Goal: Transaction & Acquisition: Subscribe to service/newsletter

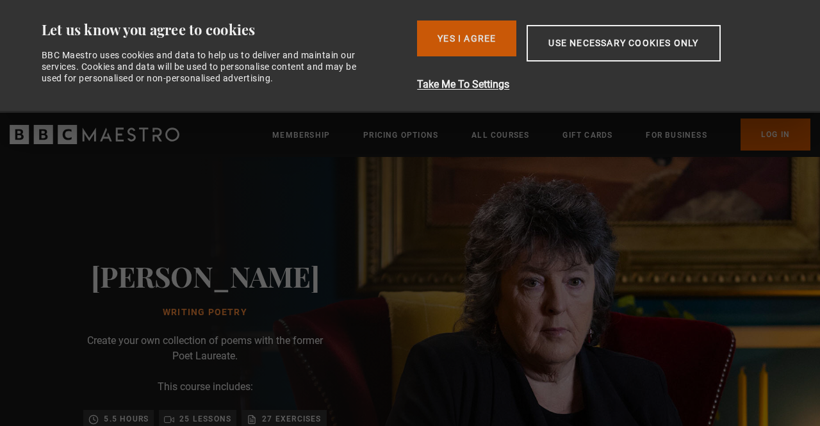
click at [464, 48] on button "Yes I Agree" at bounding box center [466, 38] width 99 height 36
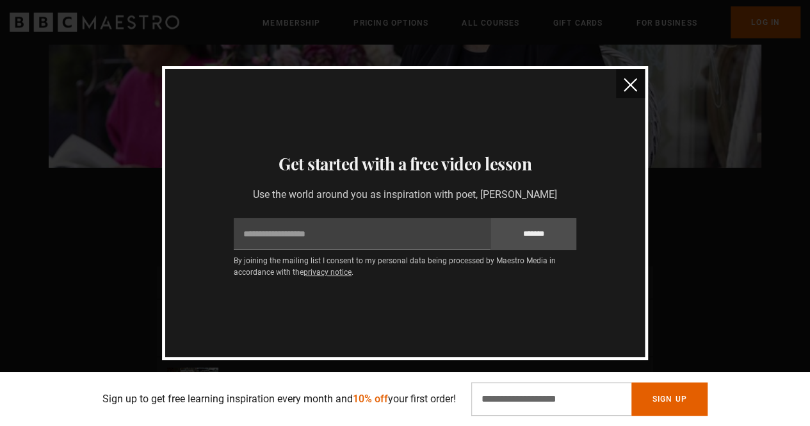
scroll to position [1409, 0]
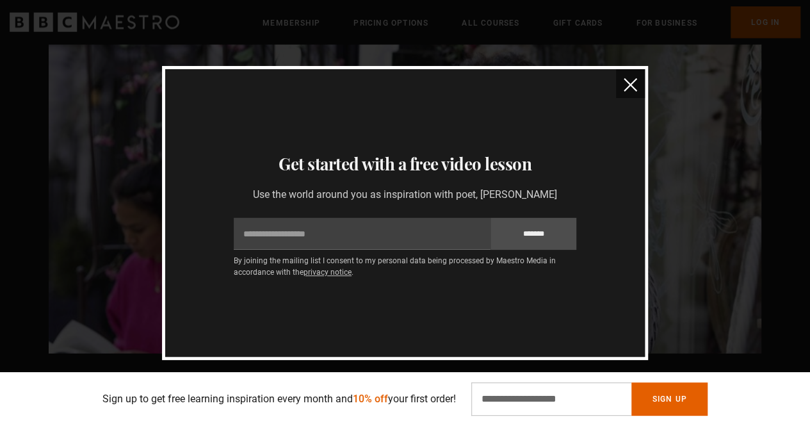
click at [633, 83] on img "close" at bounding box center [630, 84] width 13 height 13
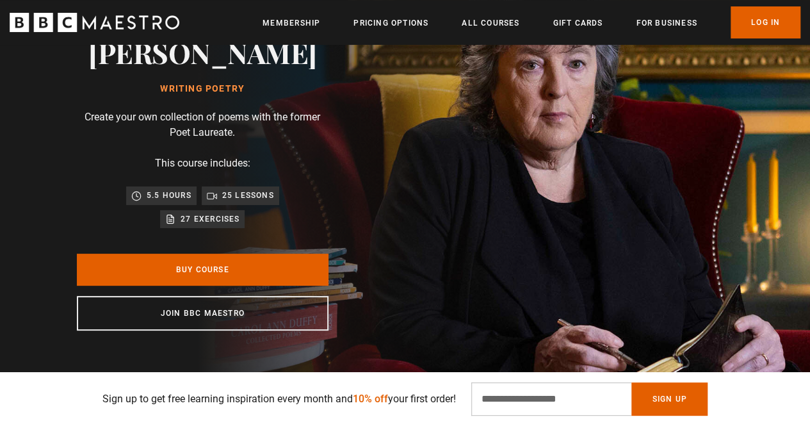
scroll to position [128, 0]
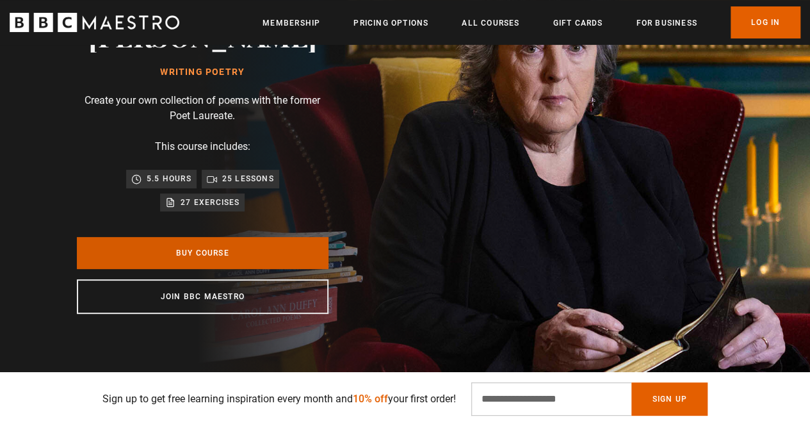
click at [231, 257] on link "Buy Course" at bounding box center [203, 253] width 252 height 32
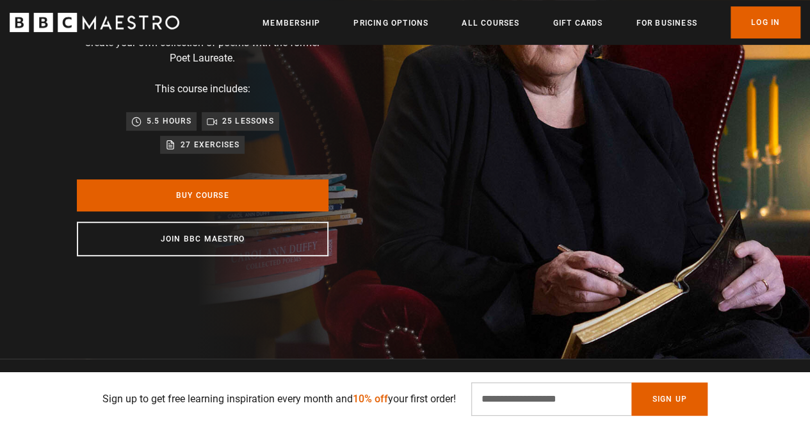
scroll to position [192, 0]
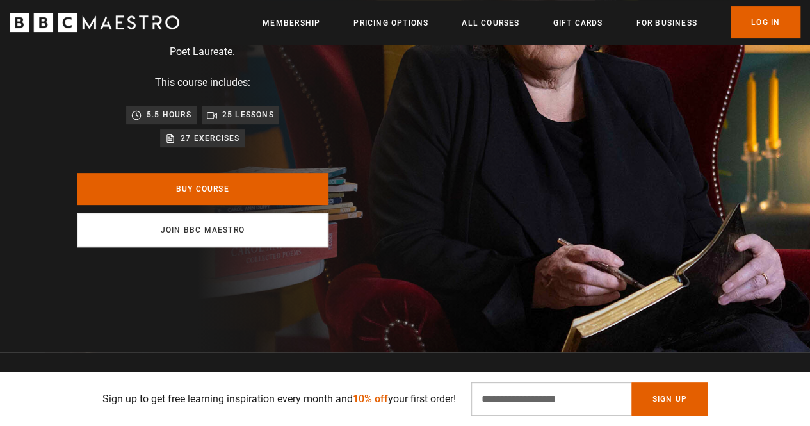
click at [193, 232] on link "Join BBC Maestro" at bounding box center [203, 230] width 252 height 35
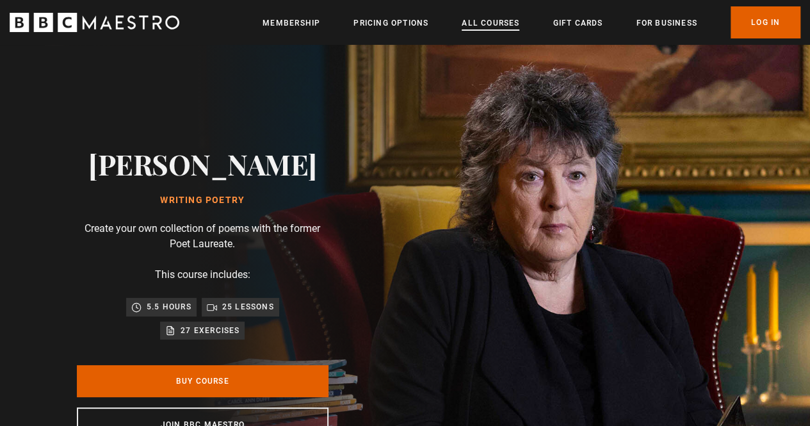
click at [481, 24] on link "All Courses" at bounding box center [491, 23] width 58 height 13
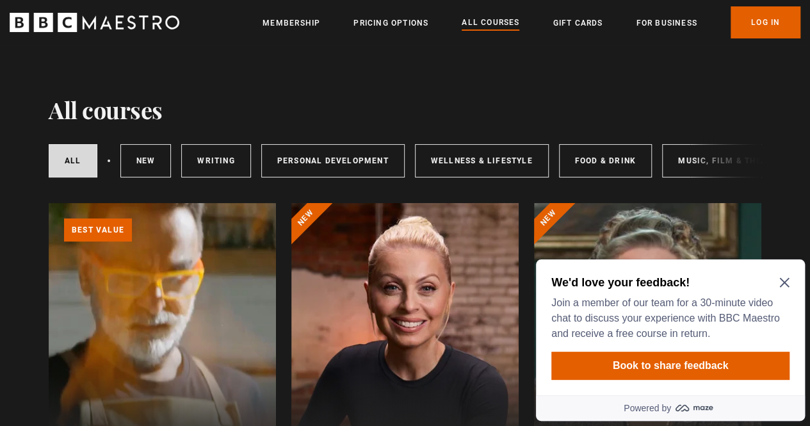
click at [782, 283] on icon "Close Maze Prompt" at bounding box center [784, 282] width 10 height 10
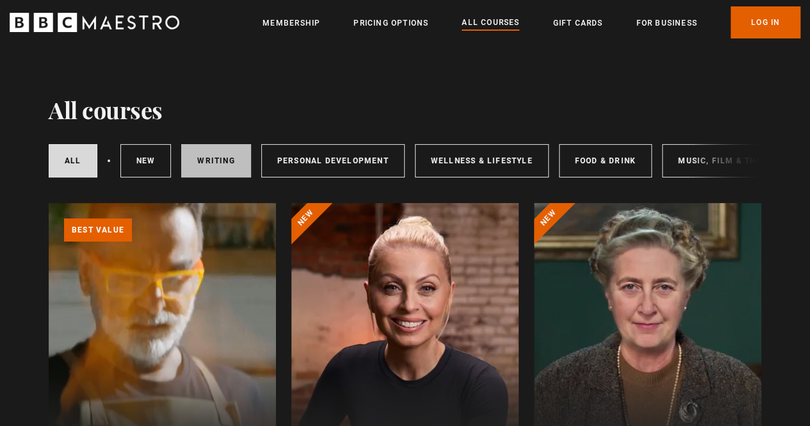
click at [200, 163] on link "Writing" at bounding box center [215, 160] width 69 height 33
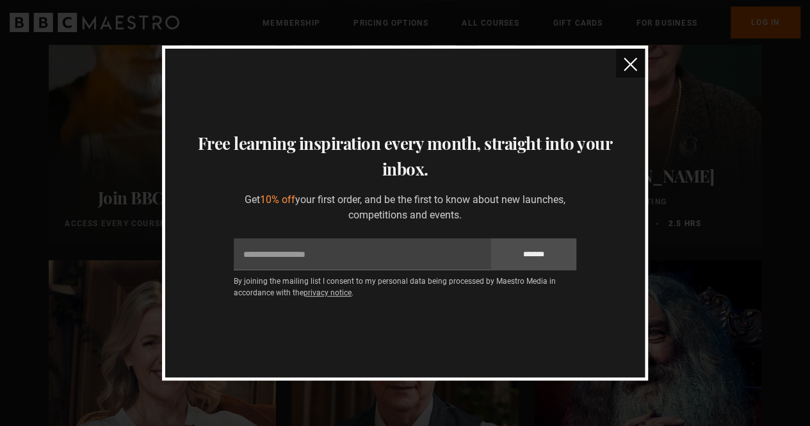
scroll to position [256, 0]
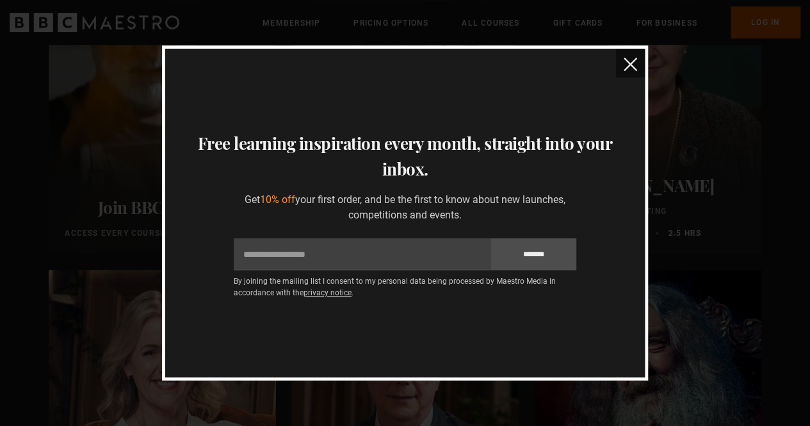
click at [633, 63] on img "close" at bounding box center [630, 64] width 13 height 13
